Goal: Task Accomplishment & Management: Use online tool/utility

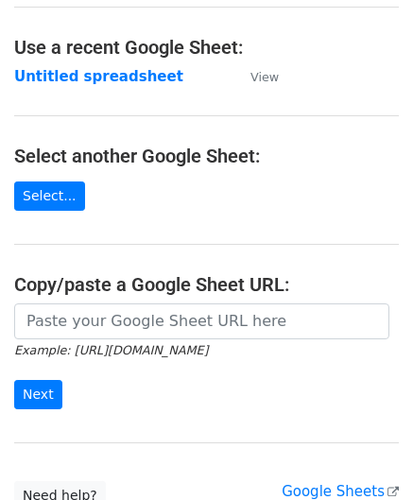
scroll to position [95, 0]
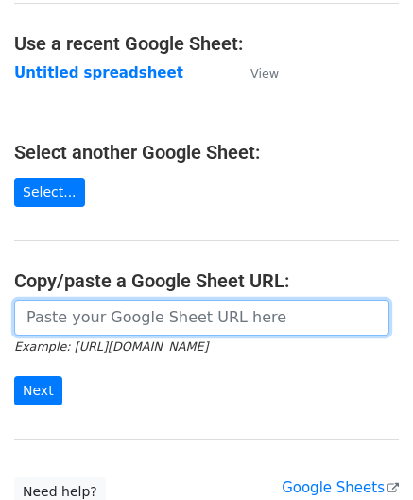
drag, startPoint x: 95, startPoint y: 315, endPoint x: 140, endPoint y: 241, distance: 86.6
click at [95, 315] on input "url" at bounding box center [201, 318] width 375 height 36
paste input "https://docs.google.com/spreadsheets/d/1cDFbhu_YHOVfhqZK8uDWEMjOcmH1ypELoDBwnNt…"
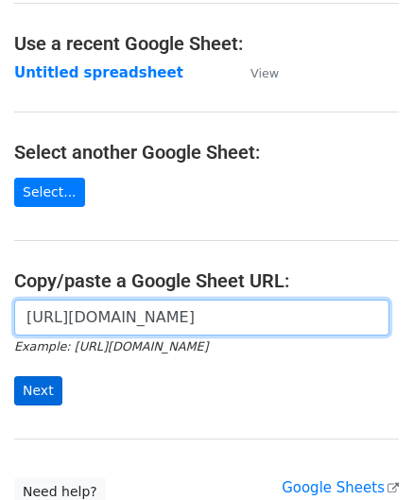
type input "https://docs.google.com/spreadsheets/d/1cDFbhu_YHOVfhqZK8uDWEMjOcmH1ypELoDBwnNt…"
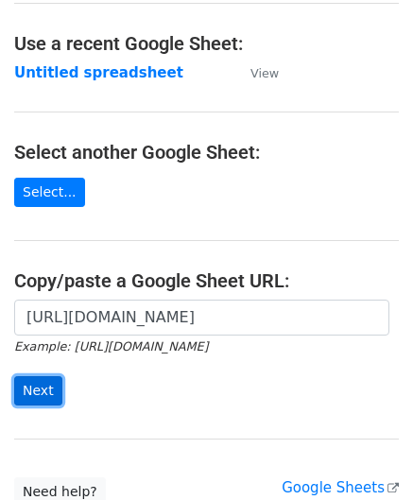
click at [45, 392] on input "Next" at bounding box center [38, 390] width 48 height 29
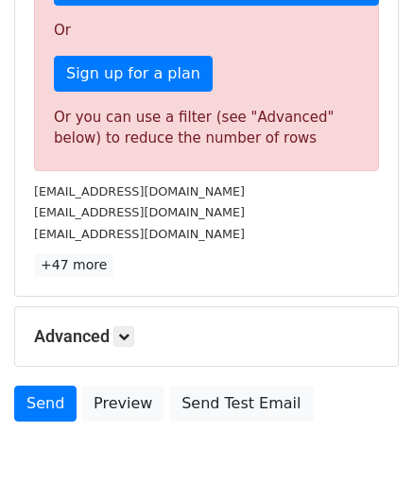
scroll to position [638, 0]
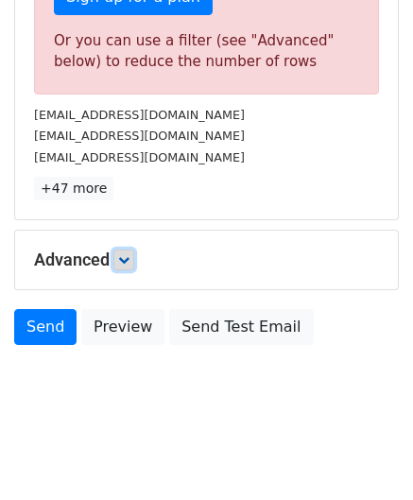
click at [125, 254] on icon at bounding box center [123, 259] width 11 height 11
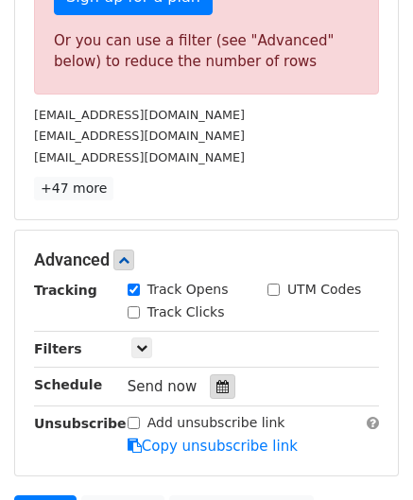
click at [216, 387] on icon at bounding box center [222, 386] width 12 height 13
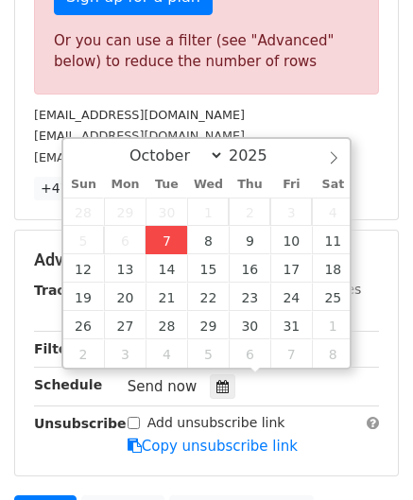
type input "[DATE] 12:00"
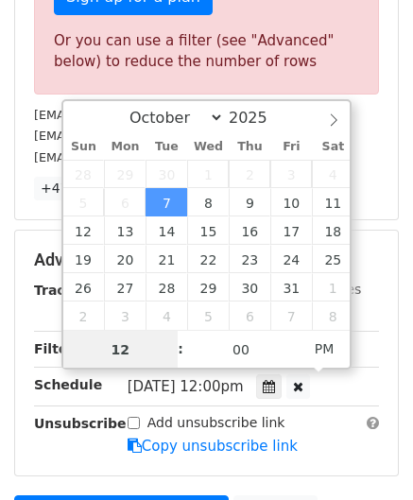
paste input "4"
type input "4"
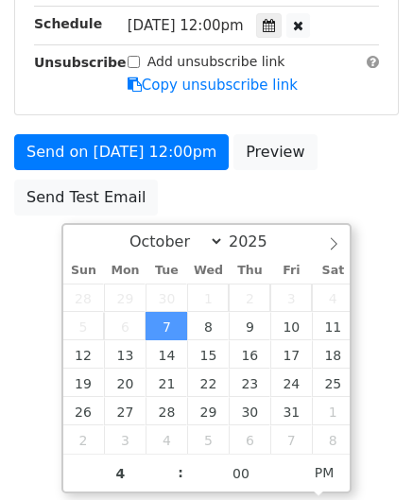
type input "[DATE] 16:00"
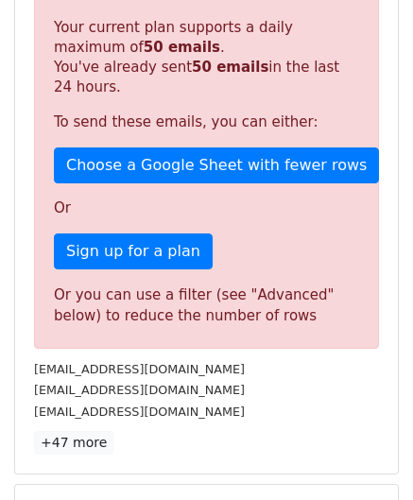
scroll to position [867, 0]
